Goal: Task Accomplishment & Management: Use online tool/utility

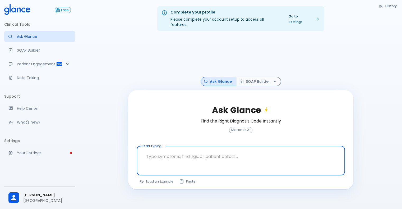
drag, startPoint x: 0, startPoint y: 0, endPoint x: 64, endPoint y: 9, distance: 65.1
click at [66, 4] on div "Free" at bounding box center [39, 10] width 71 height 12
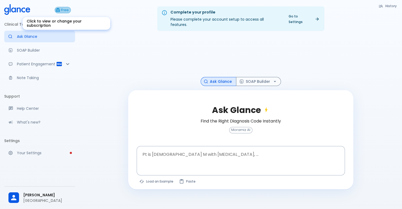
click at [62, 13] on button "Free" at bounding box center [63, 10] width 16 height 6
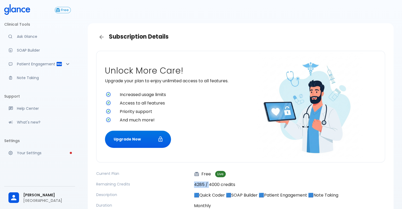
drag, startPoint x: 195, startPoint y: 187, endPoint x: 209, endPoint y: 186, distance: 14.3
click at [209, 186] on p "4285 / 4000 credits" at bounding box center [289, 184] width 191 height 6
click at [99, 40] on link "Back" at bounding box center [101, 37] width 11 height 11
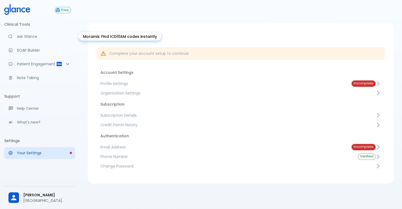
click at [26, 31] on link "Ask Glance" at bounding box center [39, 37] width 71 height 12
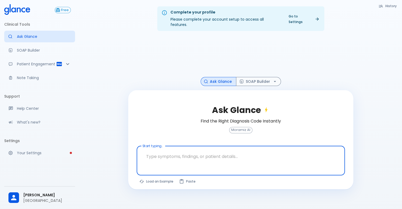
click at [201, 155] on textarea "Start typing..." at bounding box center [240, 156] width 201 height 17
